Goal: Information Seeking & Learning: Find contact information

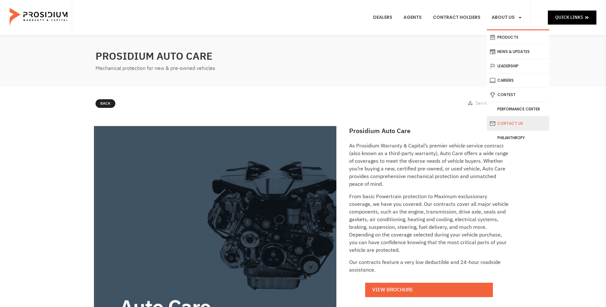
click at [513, 126] on link "Contact Us" at bounding box center [518, 124] width 62 height 14
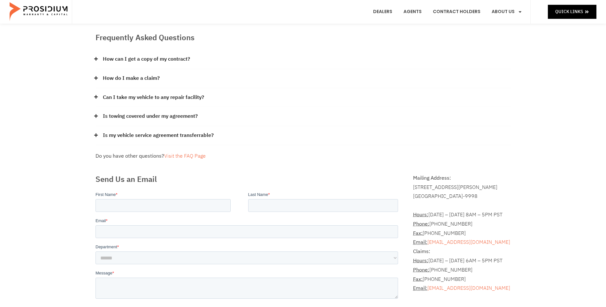
scroll to position [64, 0]
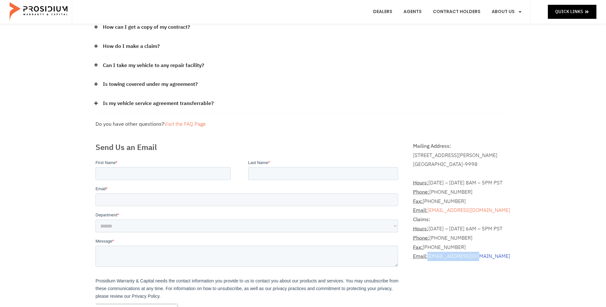
drag, startPoint x: 485, startPoint y: 256, endPoint x: 429, endPoint y: 259, distance: 56.0
click at [429, 259] on p "Claims: Hours: [DATE] – [DATE] 6AM – 5PM PST Phone: [PHONE_NUMBER] Fax: [PHONE_…" at bounding box center [461, 238] width 97 height 46
drag, startPoint x: 429, startPoint y: 259, endPoint x: 441, endPoint y: 258, distance: 12.5
copy link "[EMAIL_ADDRESS][DOMAIN_NAME]"
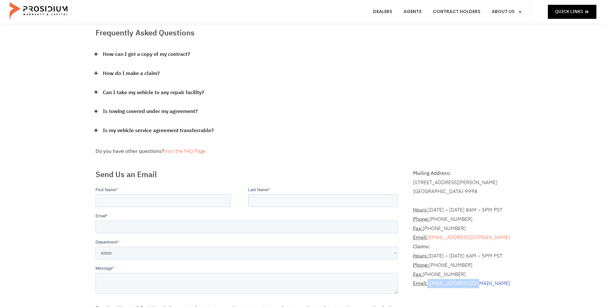
scroll to position [0, 0]
